Goal: Task Accomplishment & Management: Manage account settings

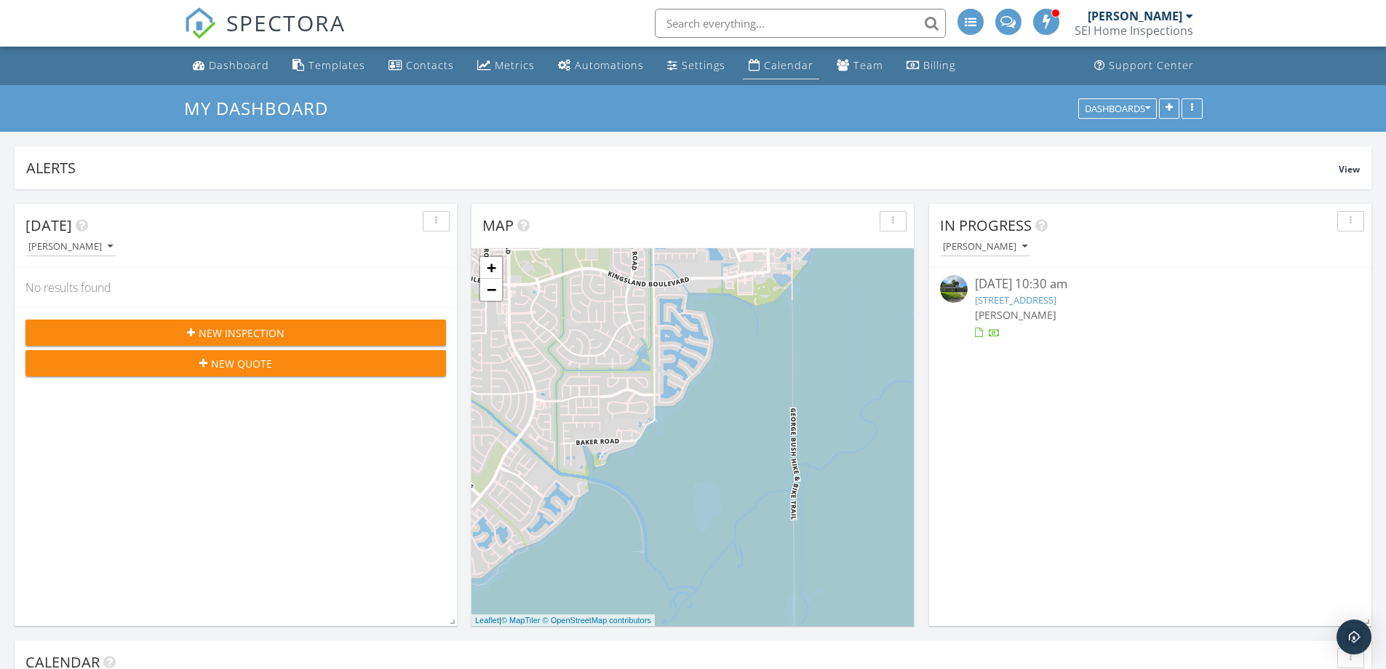
click at [769, 68] on div "Calendar" at bounding box center [788, 65] width 49 height 14
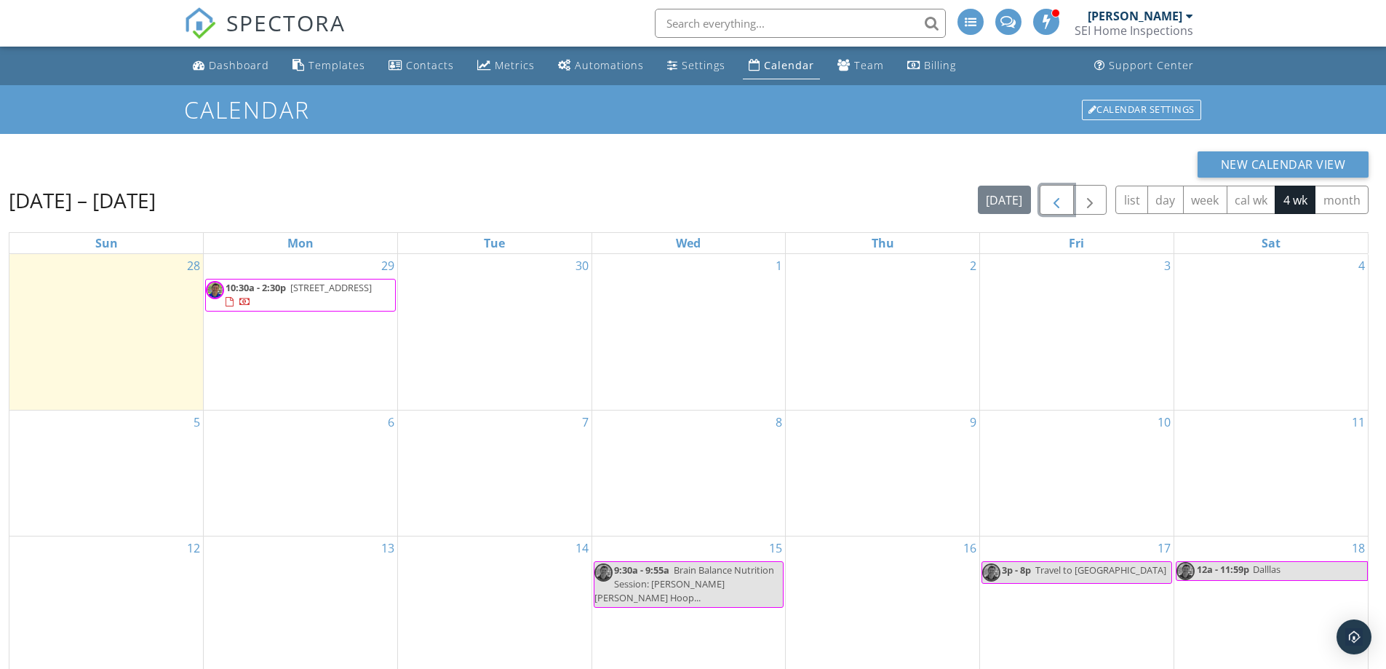
click at [1049, 204] on span "button" at bounding box center [1056, 199] width 17 height 17
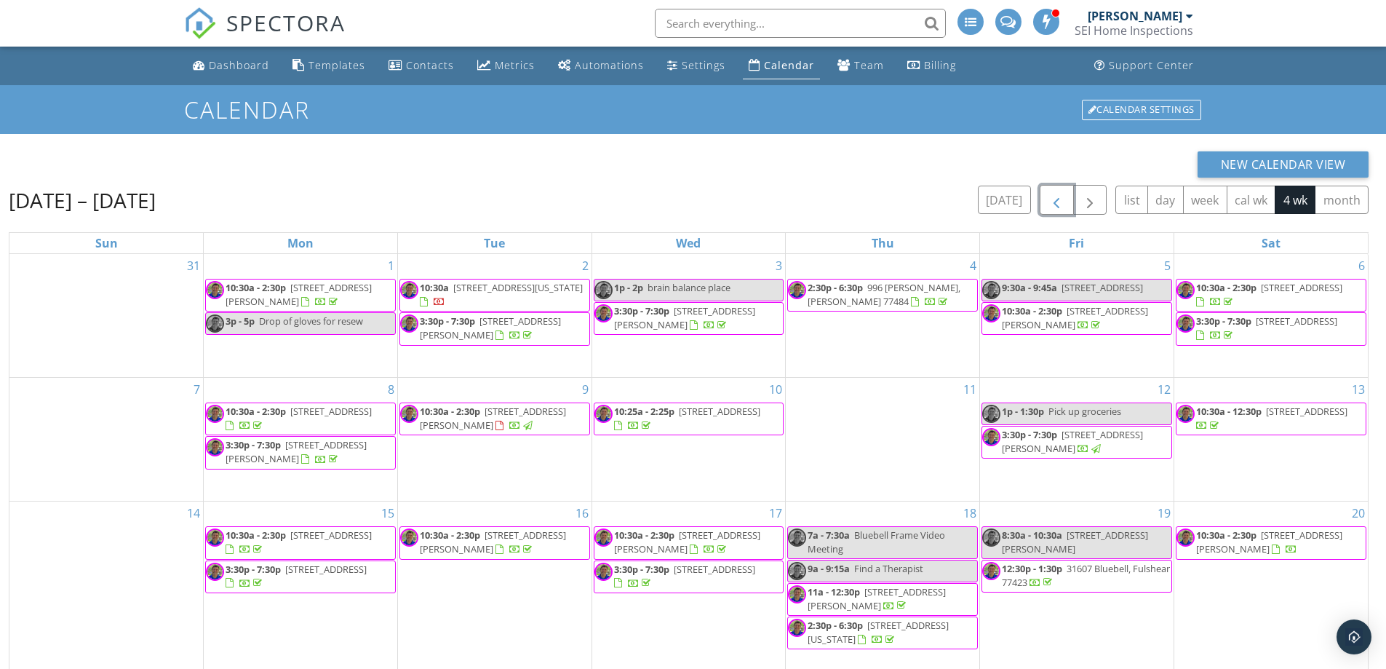
scroll to position [194, 0]
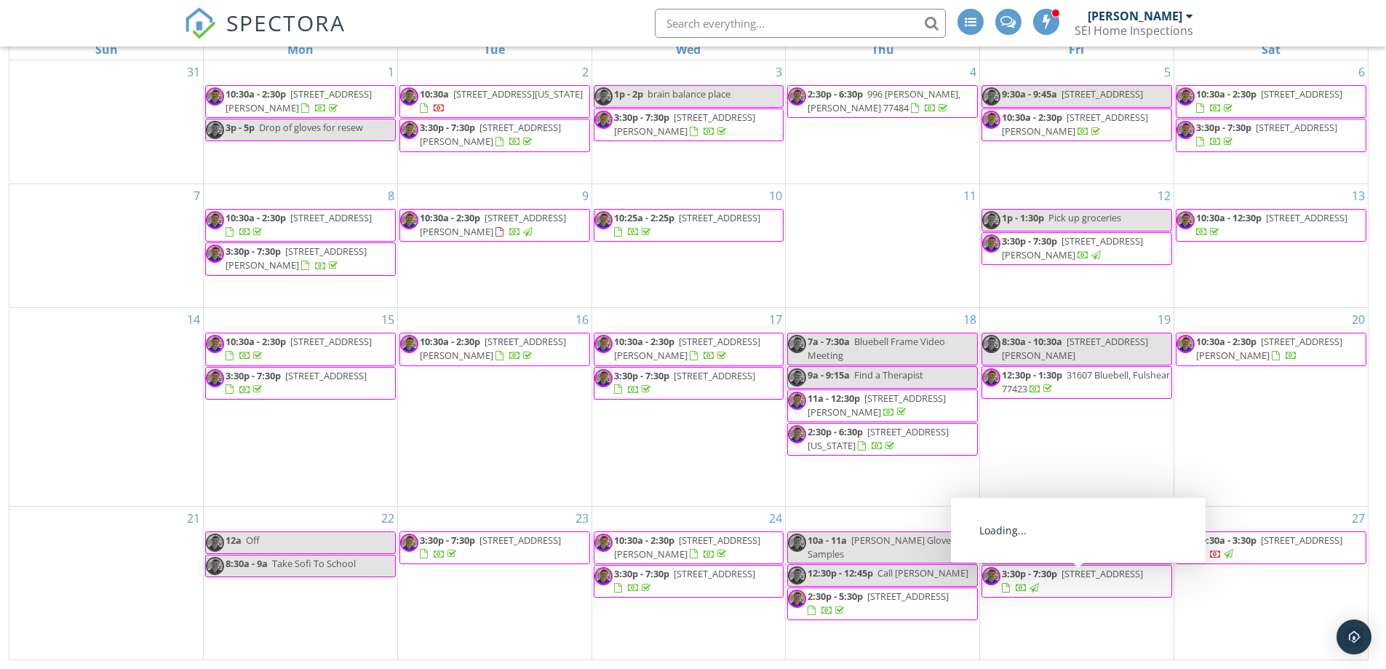
click at [1075, 594] on span "[STREET_ADDRESS]" at bounding box center [1072, 580] width 141 height 27
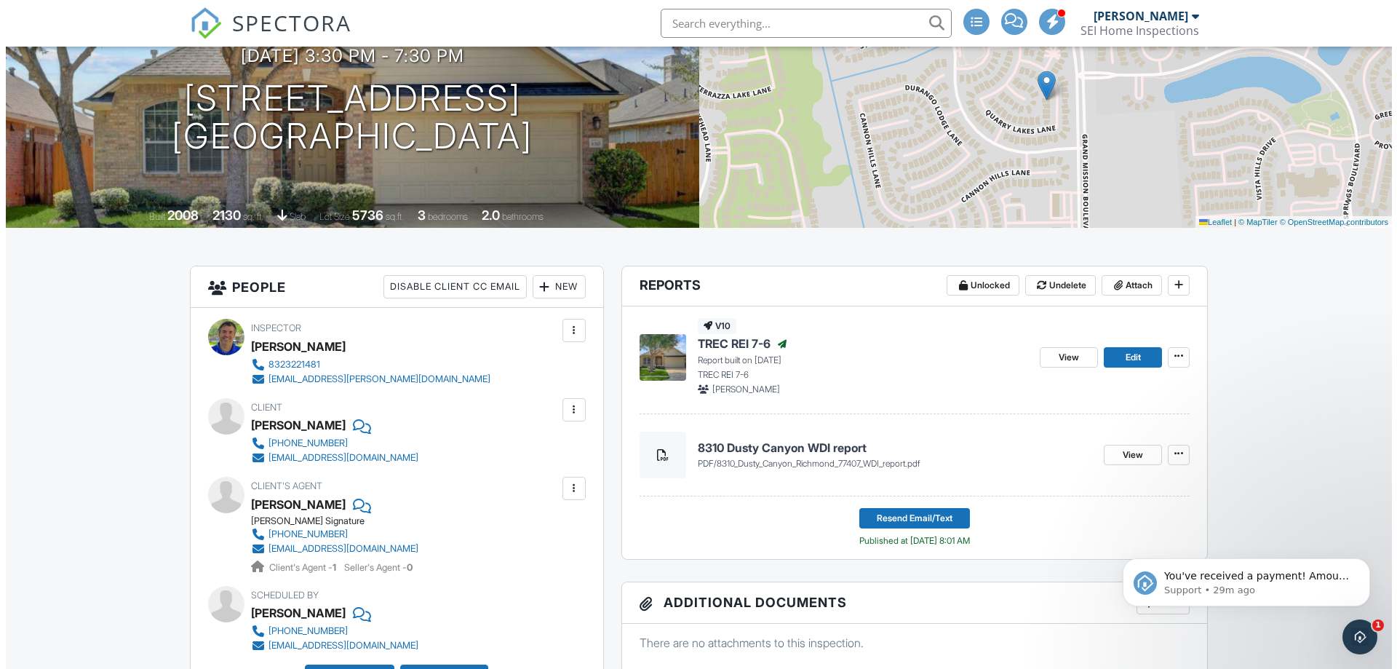
scroll to position [291, 0]
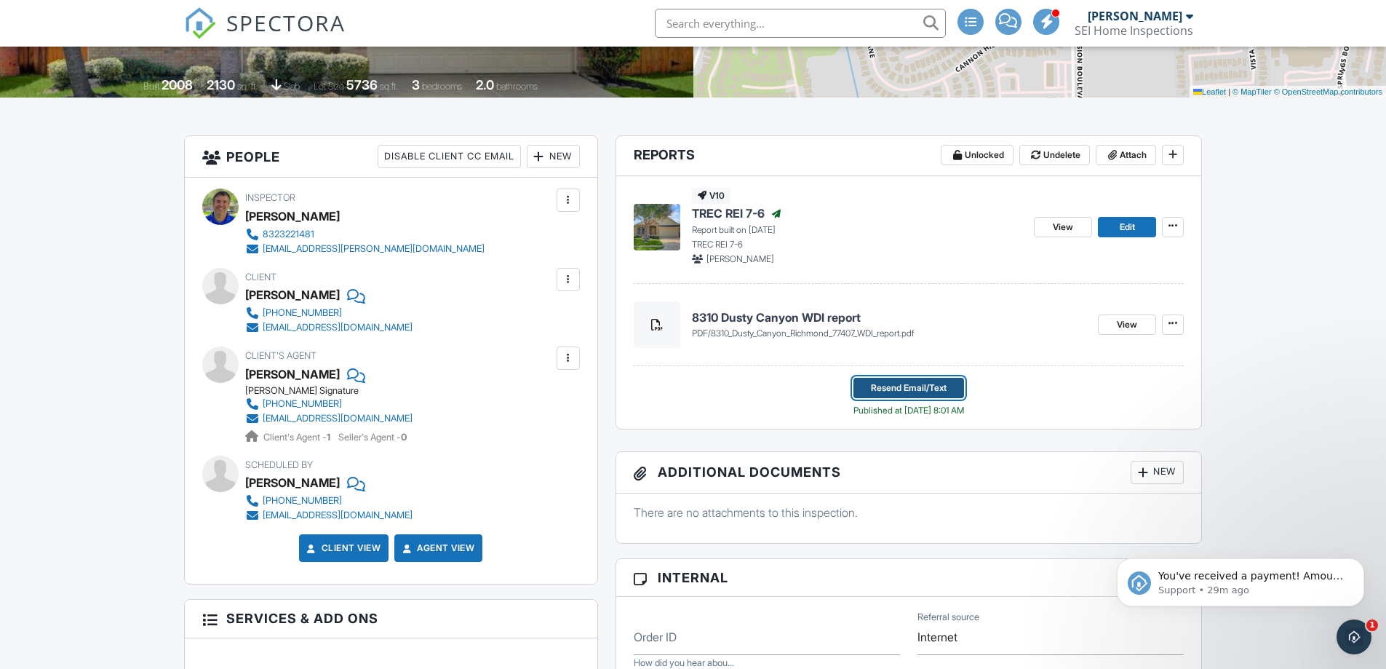
click at [909, 387] on span "Resend Email/Text" at bounding box center [909, 387] width 76 height 15
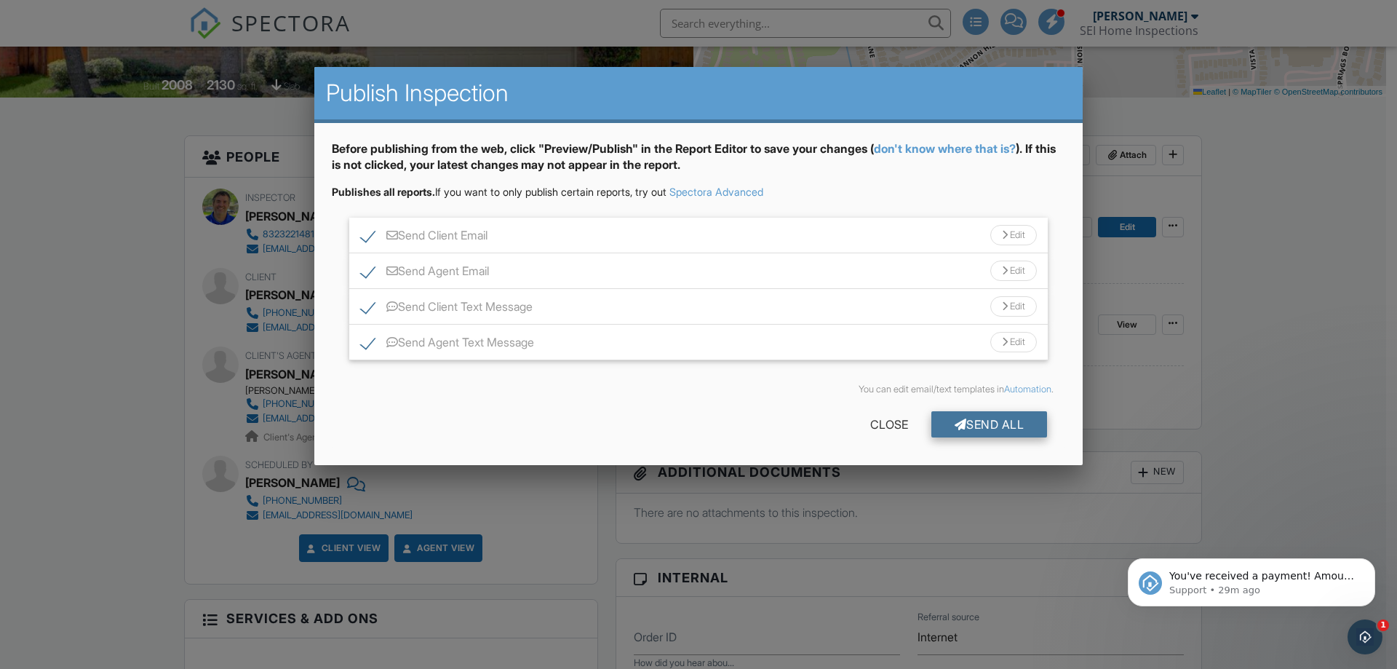
click at [998, 425] on div "Send All" at bounding box center [989, 424] width 116 height 26
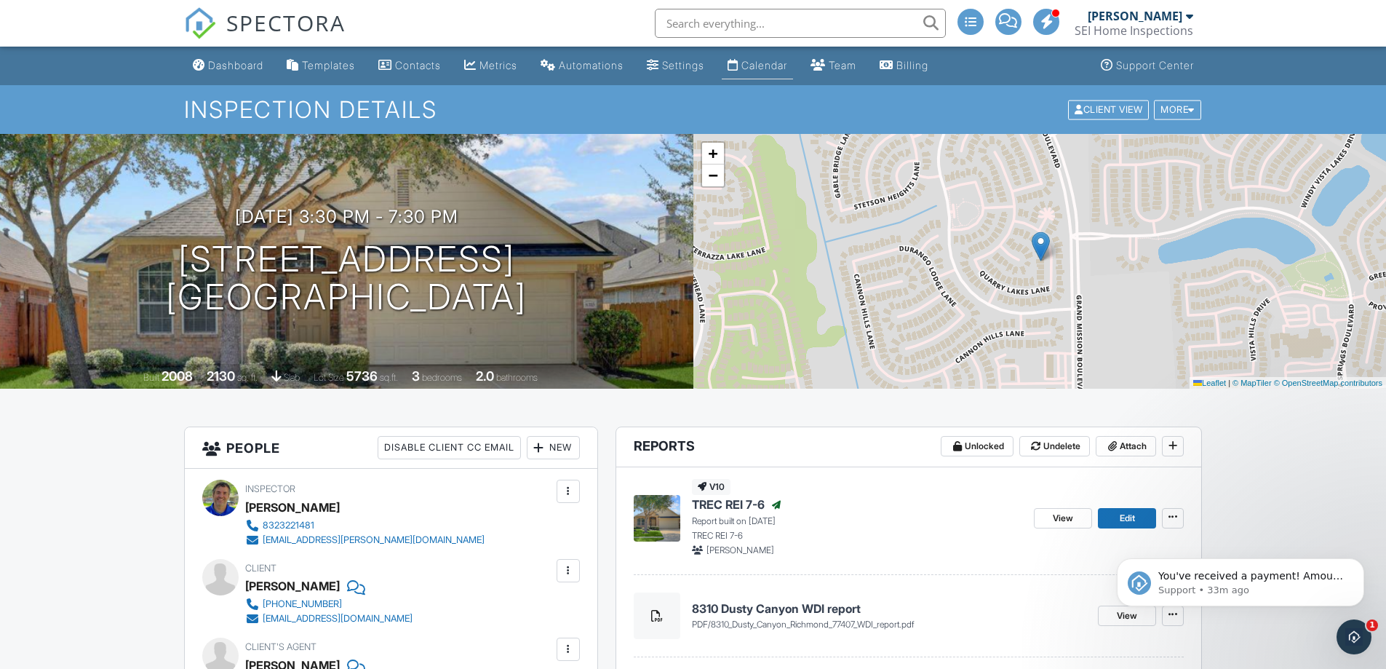
click at [793, 58] on link "Calendar" at bounding box center [757, 65] width 71 height 27
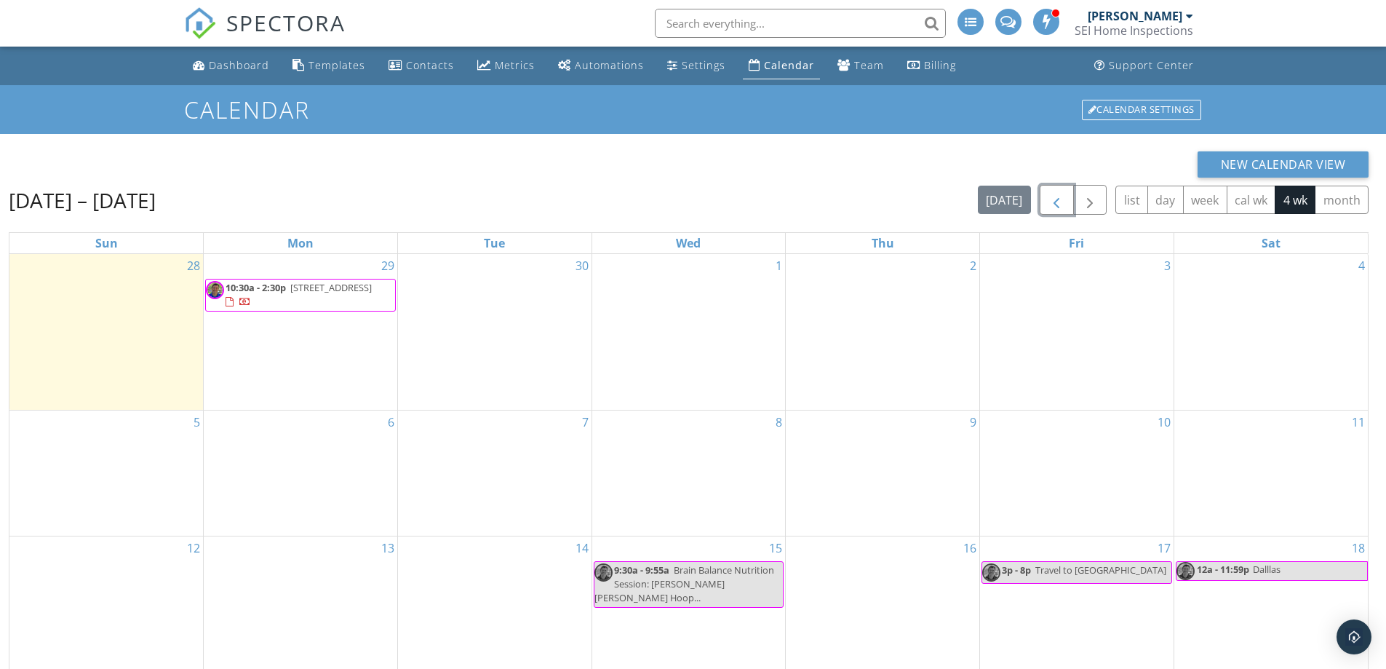
click at [1050, 200] on span "button" at bounding box center [1056, 199] width 17 height 17
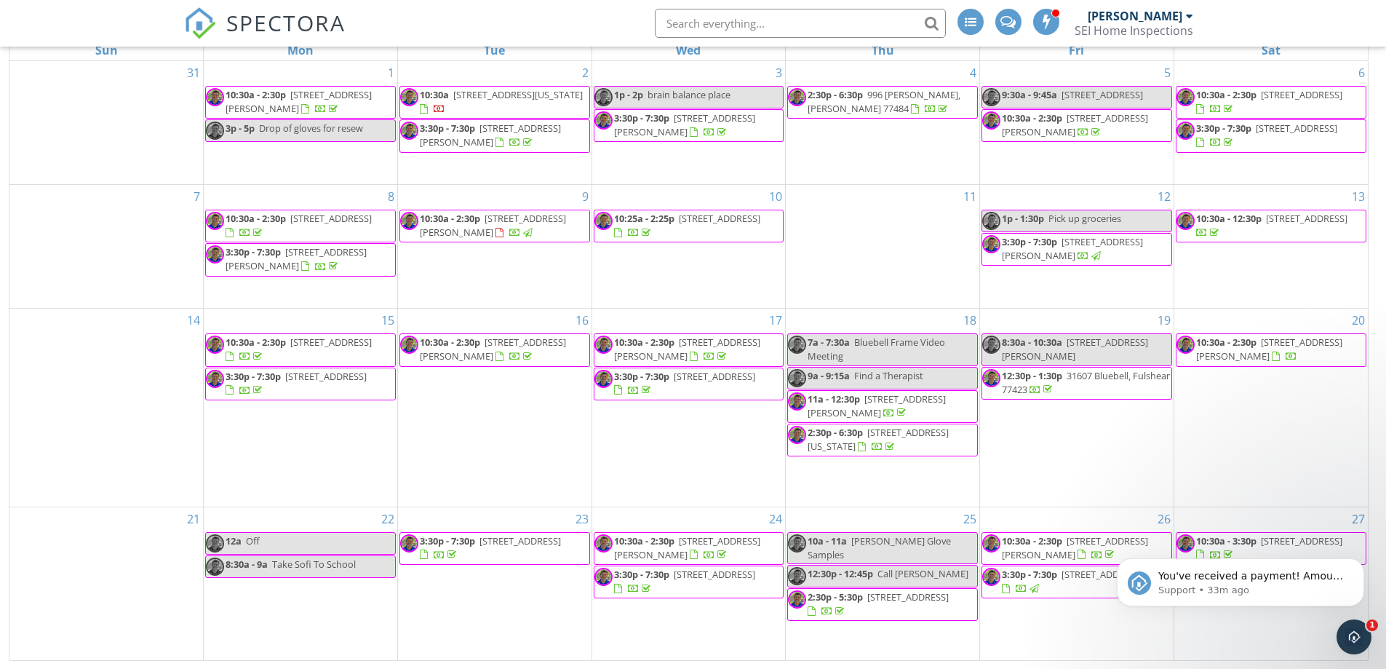
scroll to position [194, 0]
click at [1268, 549] on body "You've received a payment! Amount $1025.00 Fee $28.49 Net $996.51 Transaction #…" at bounding box center [1240, 578] width 279 height 90
click at [1352, 629] on icon "Open Intercom Messenger" at bounding box center [1352, 635] width 24 height 24
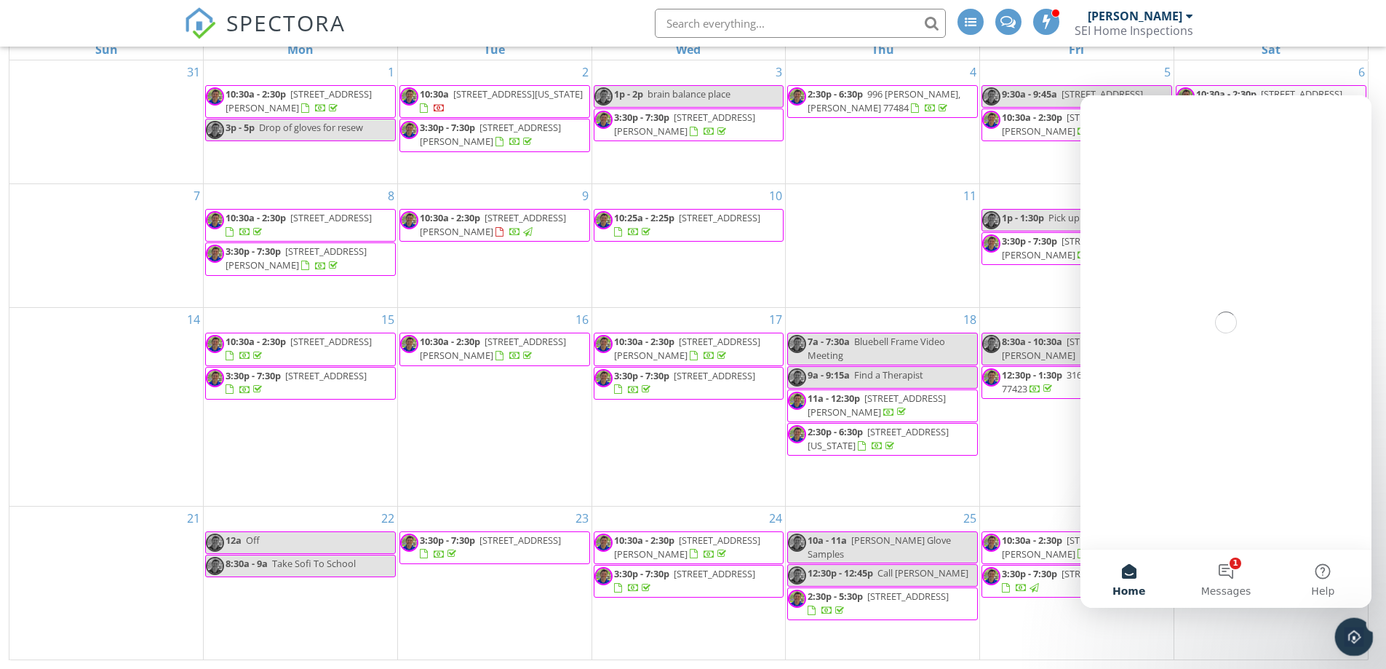
scroll to position [0, 0]
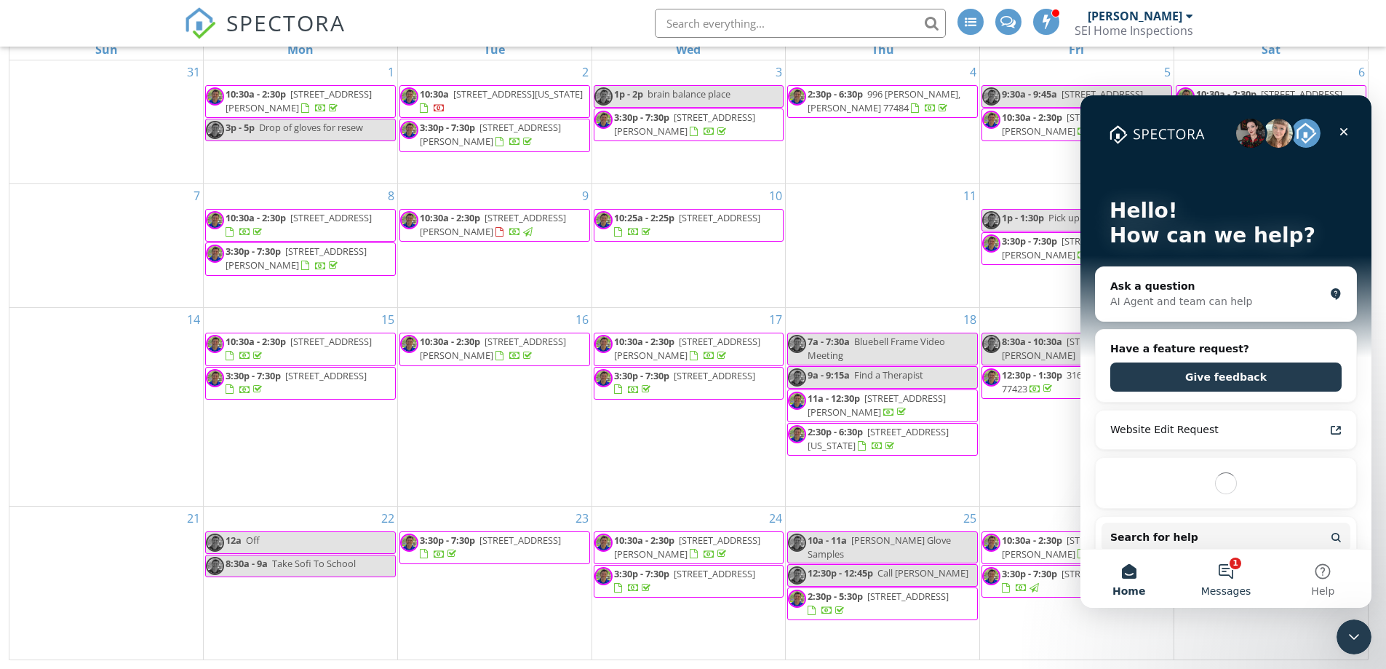
click at [1229, 570] on button "1 Messages" at bounding box center [1225, 578] width 97 height 58
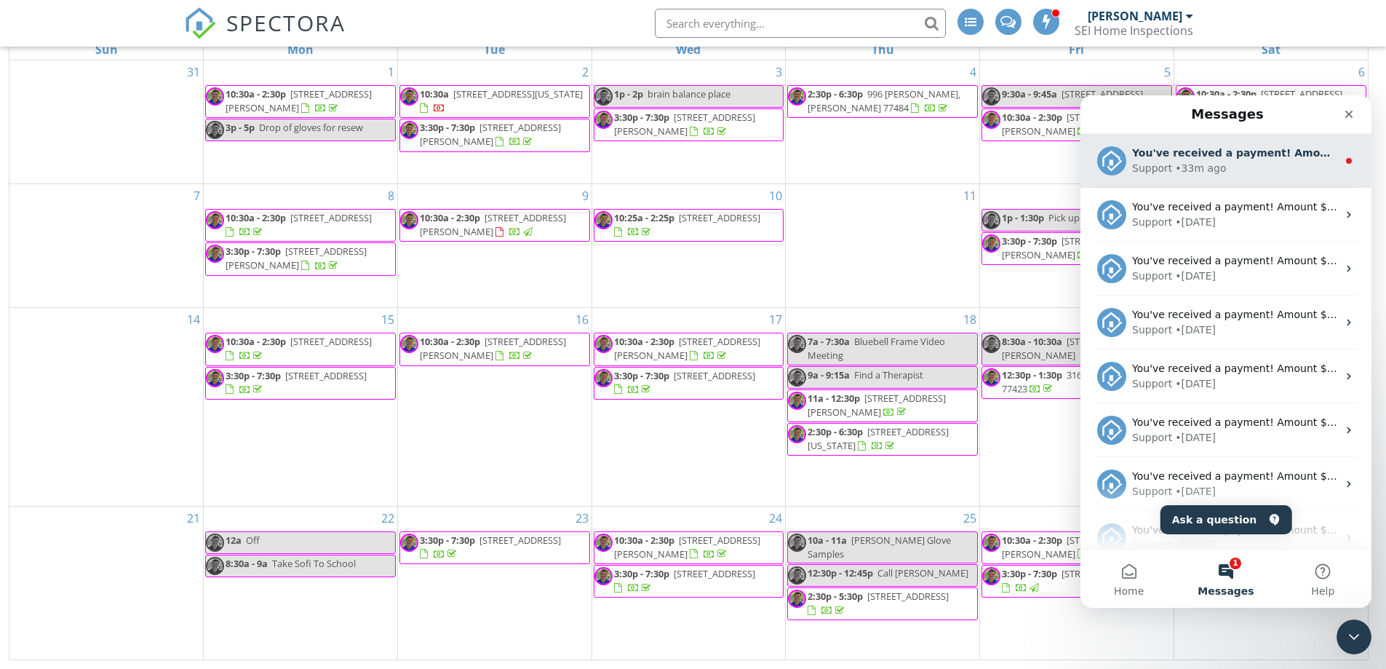
click at [1179, 171] on div "• 33m ago" at bounding box center [1200, 168] width 51 height 15
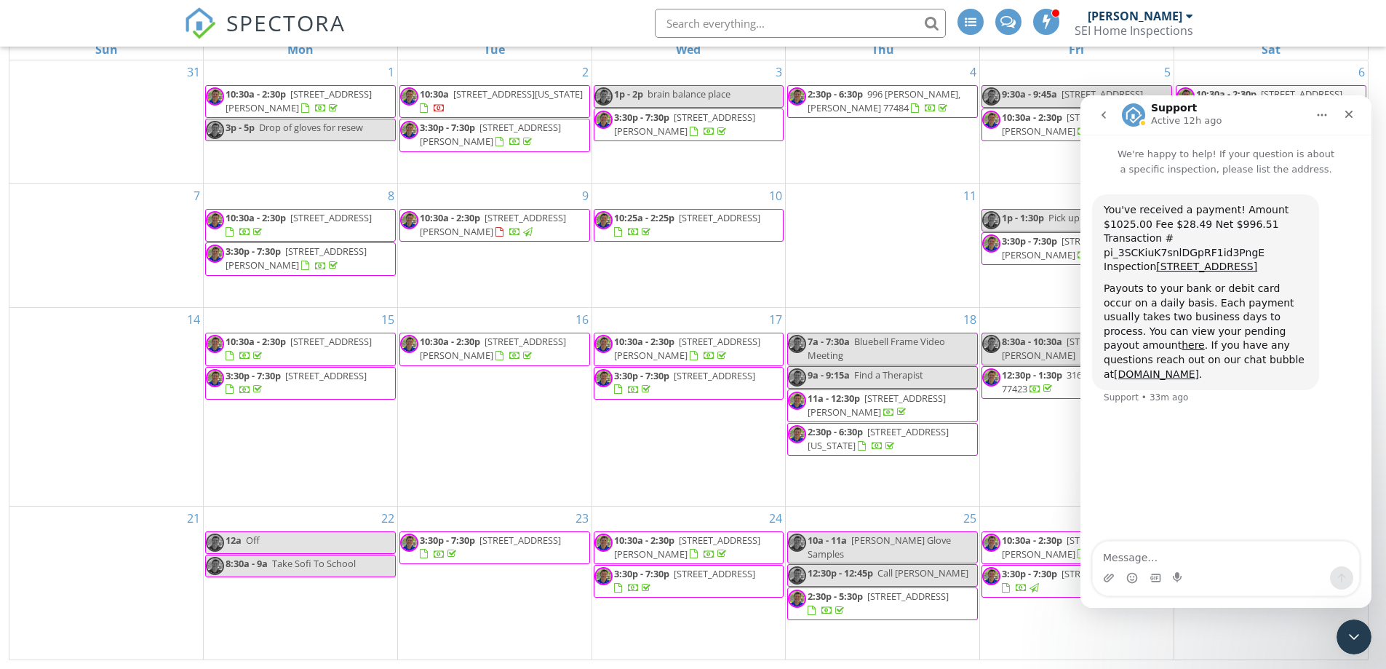
click at [1101, 117] on icon "go back" at bounding box center [1104, 115] width 12 height 12
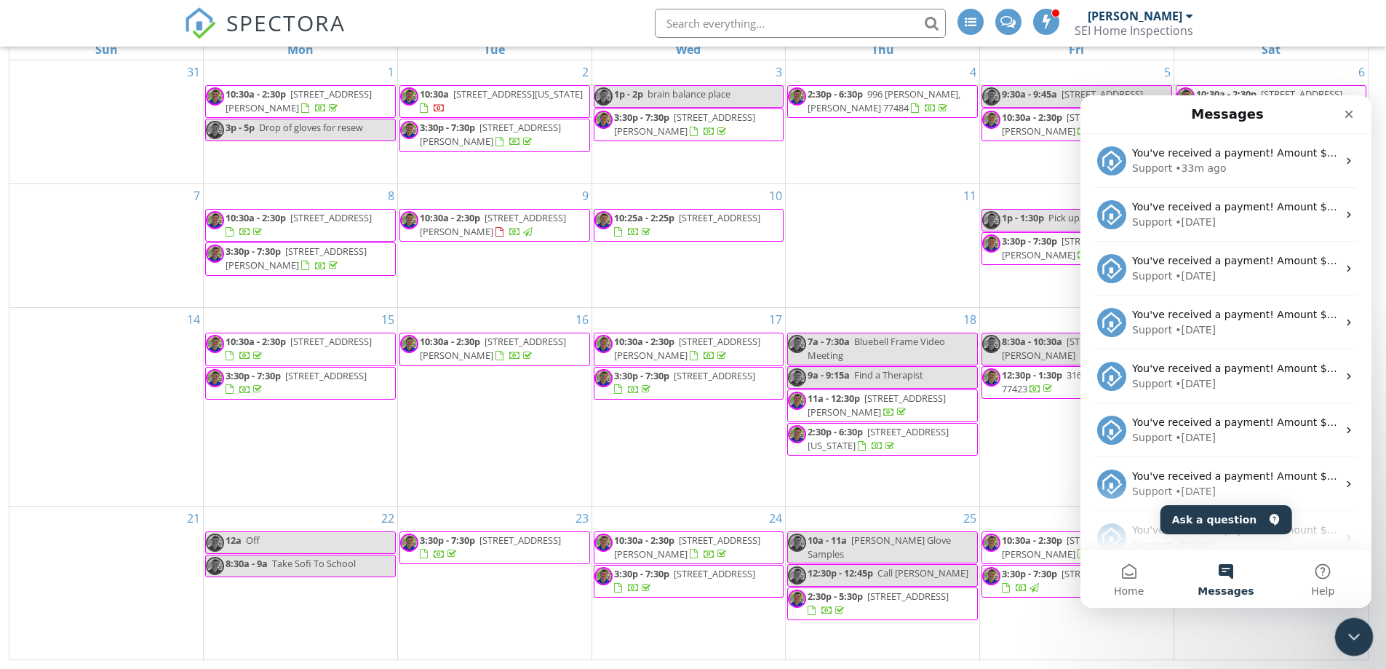
click at [1352, 635] on icon "Close Intercom Messenger" at bounding box center [1351, 634] width 17 height 17
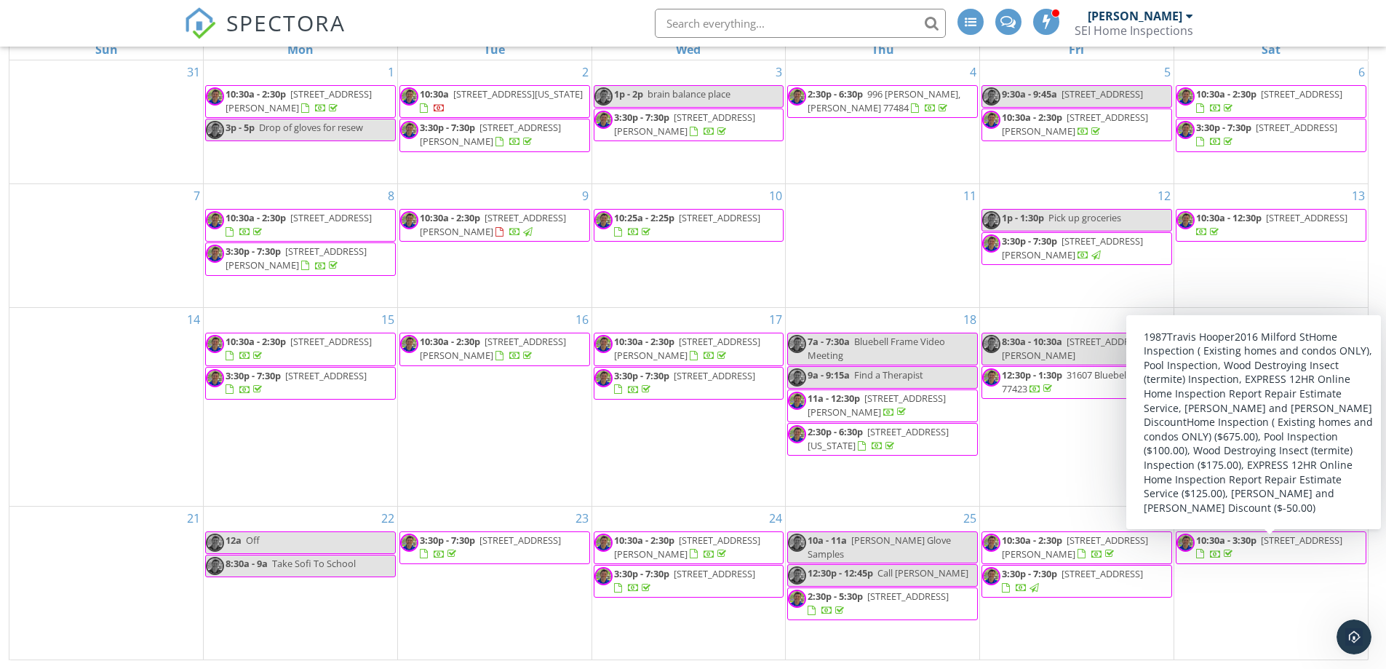
click at [1204, 559] on div at bounding box center [1200, 553] width 8 height 9
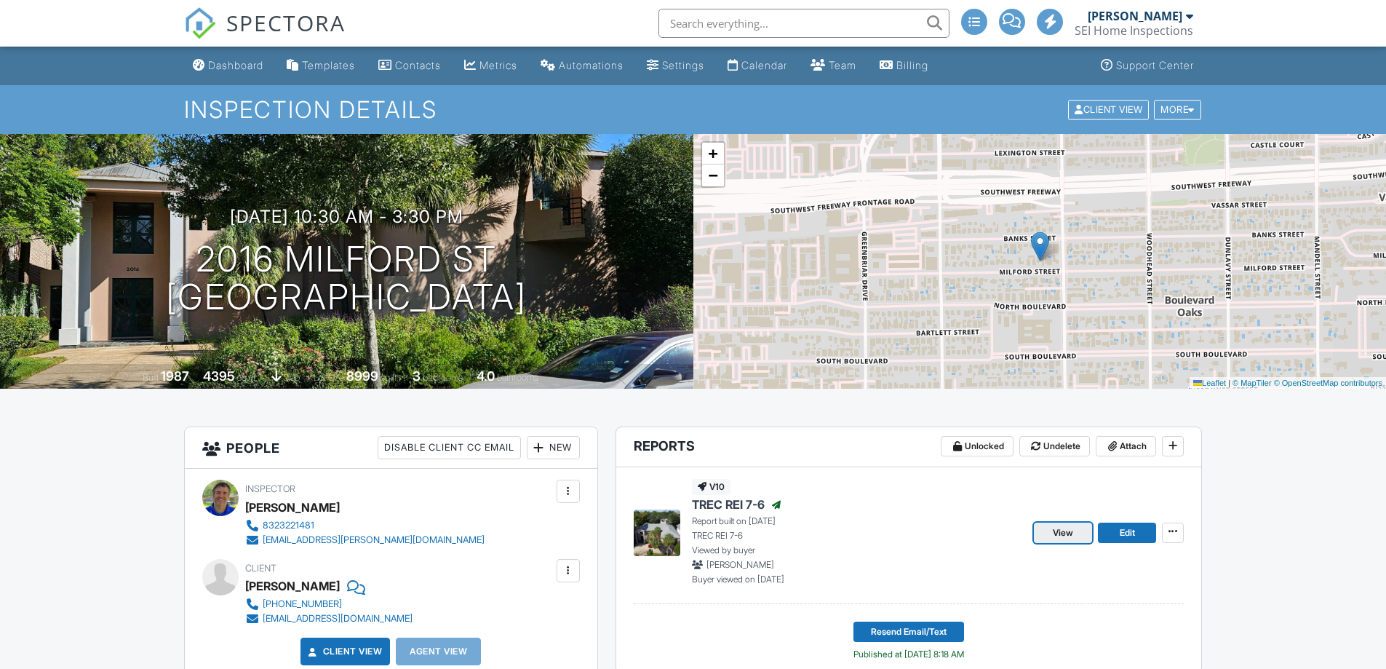
click at [1052, 538] on link "View" at bounding box center [1063, 532] width 58 height 20
